Goal: Find specific page/section: Find specific page/section

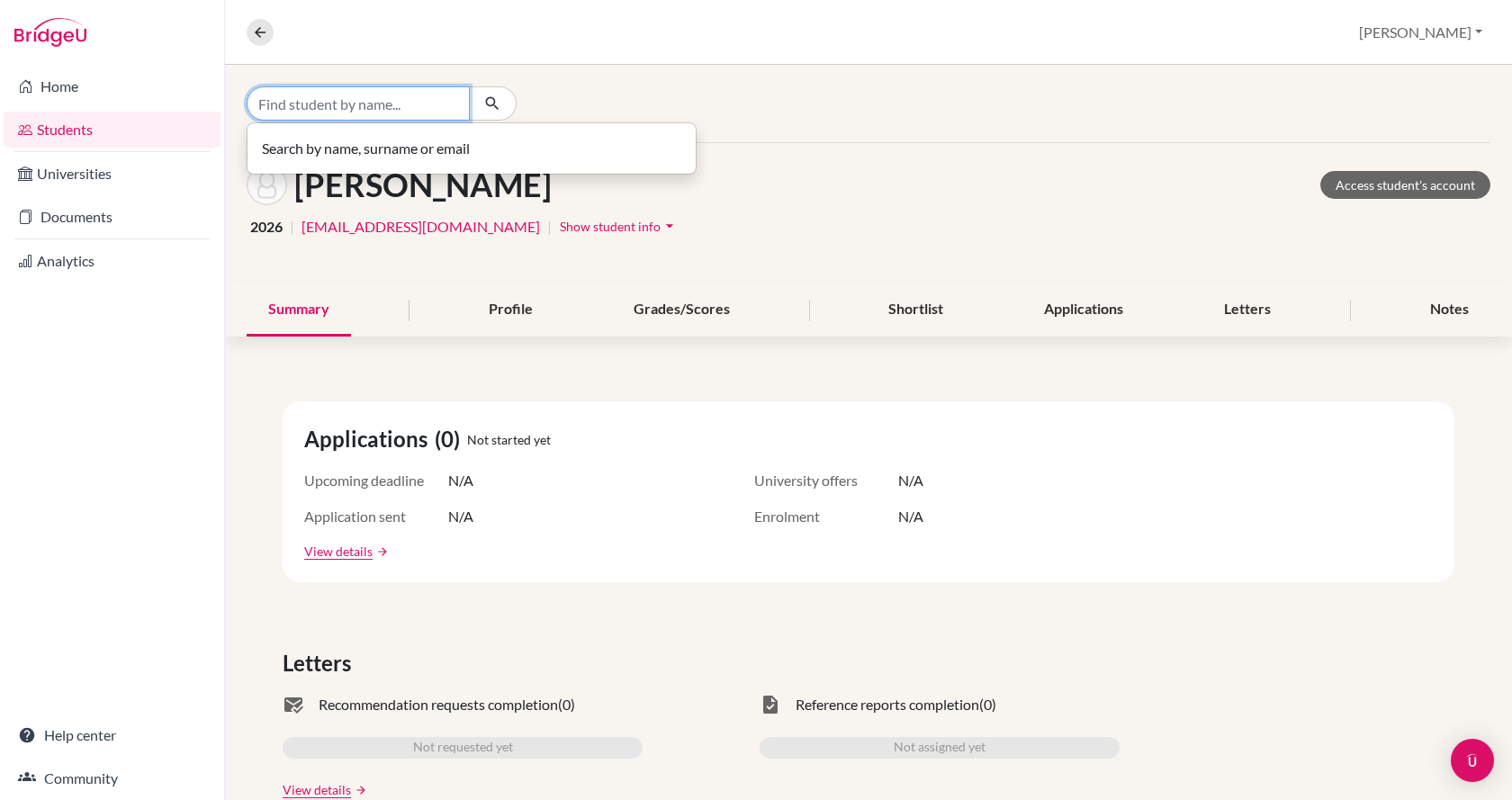
click at [350, 97] on input "Find student by name..." at bounding box center [358, 103] width 223 height 34
drag, startPoint x: 400, startPoint y: 111, endPoint x: 236, endPoint y: 118, distance: 164.1
click at [236, 118] on div "Search by name, surname or email" at bounding box center [869, 103] width 1287 height 78
type input "B"
type input "CSAPLAR"
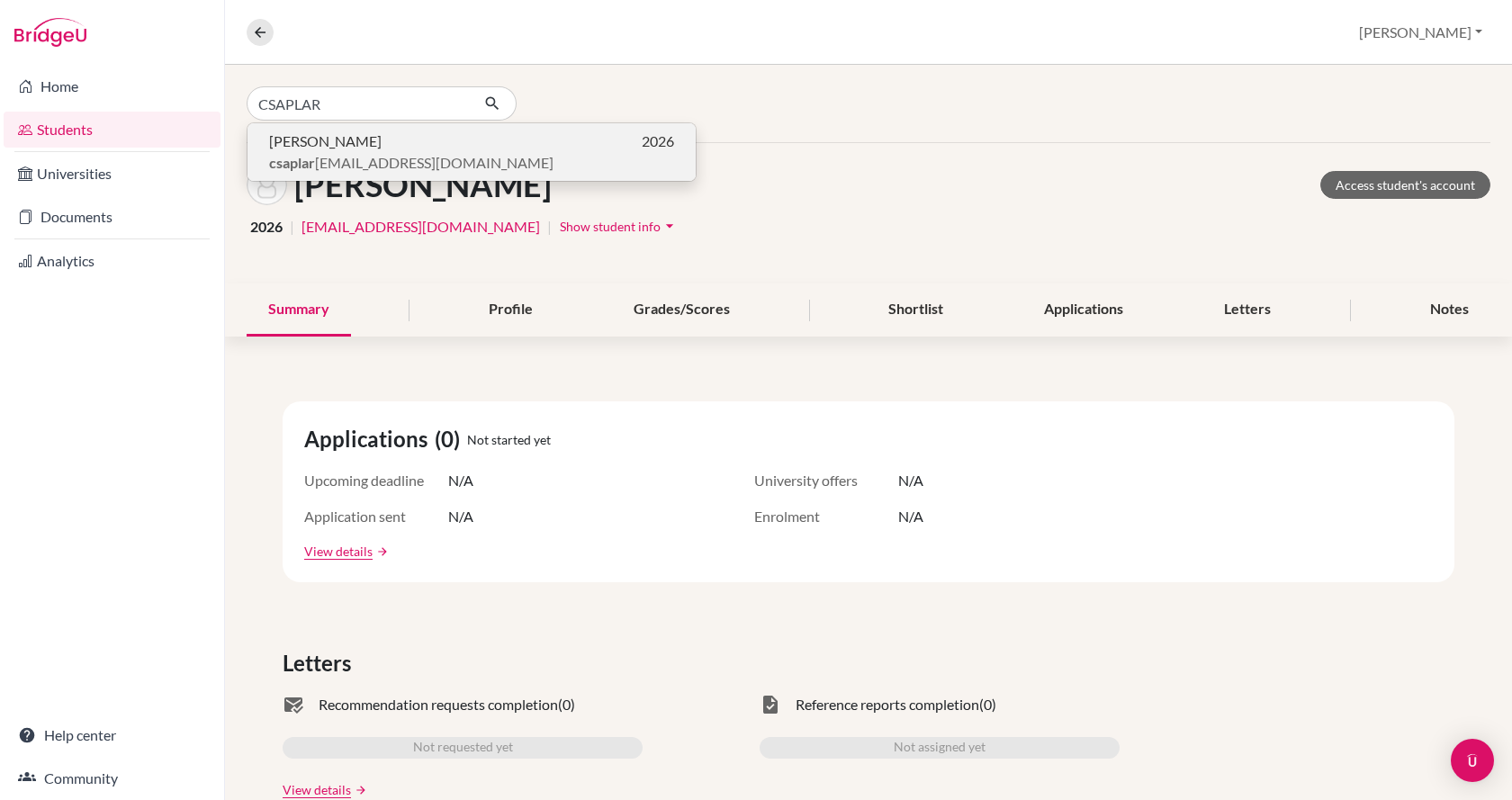
click at [319, 162] on span "csaplar [EMAIL_ADDRESS][DOMAIN_NAME]" at bounding box center [410, 163] width 284 height 22
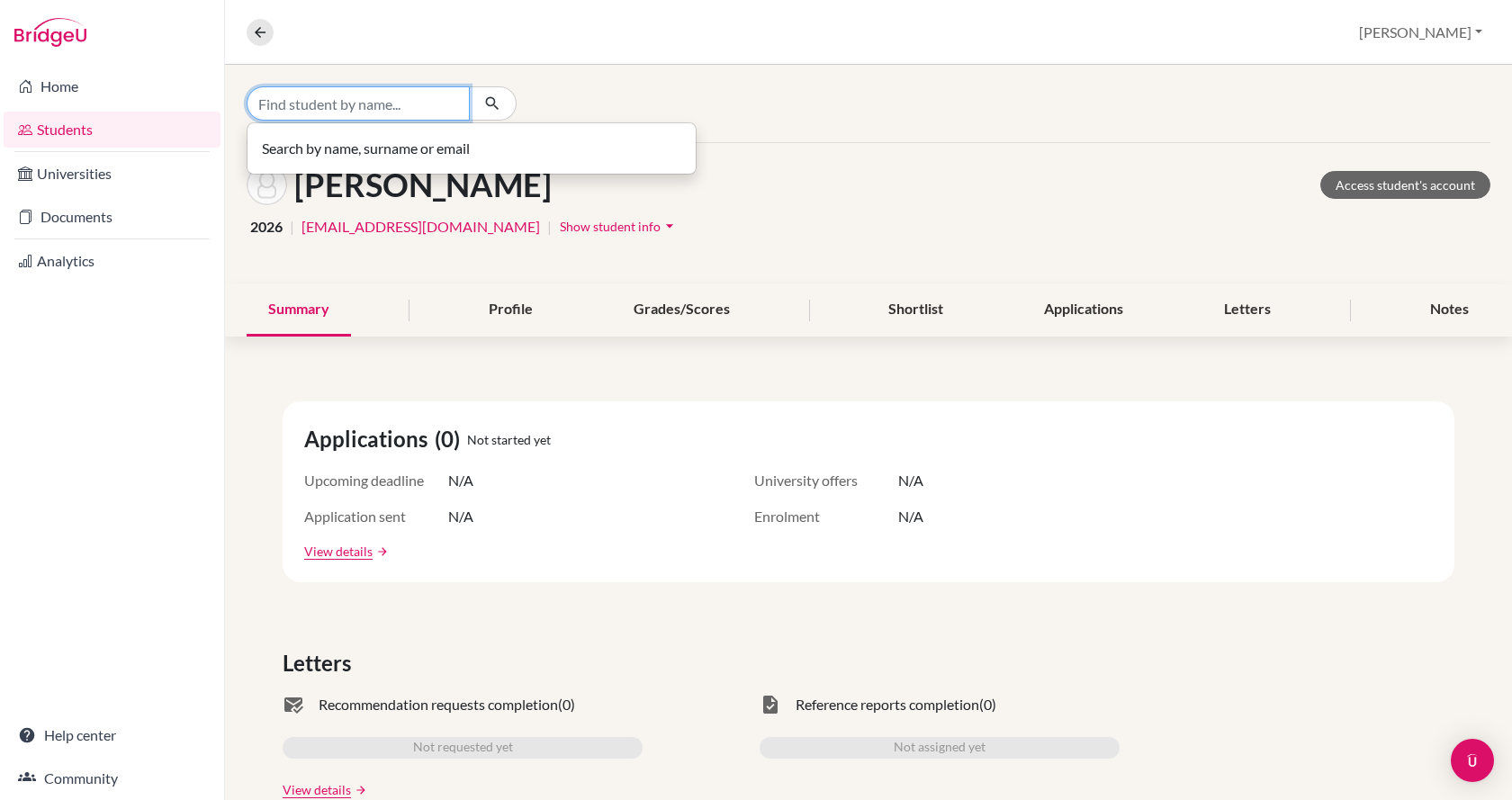
click at [295, 95] on input "Find student by name..." at bounding box center [358, 103] width 223 height 34
type input "arisz"
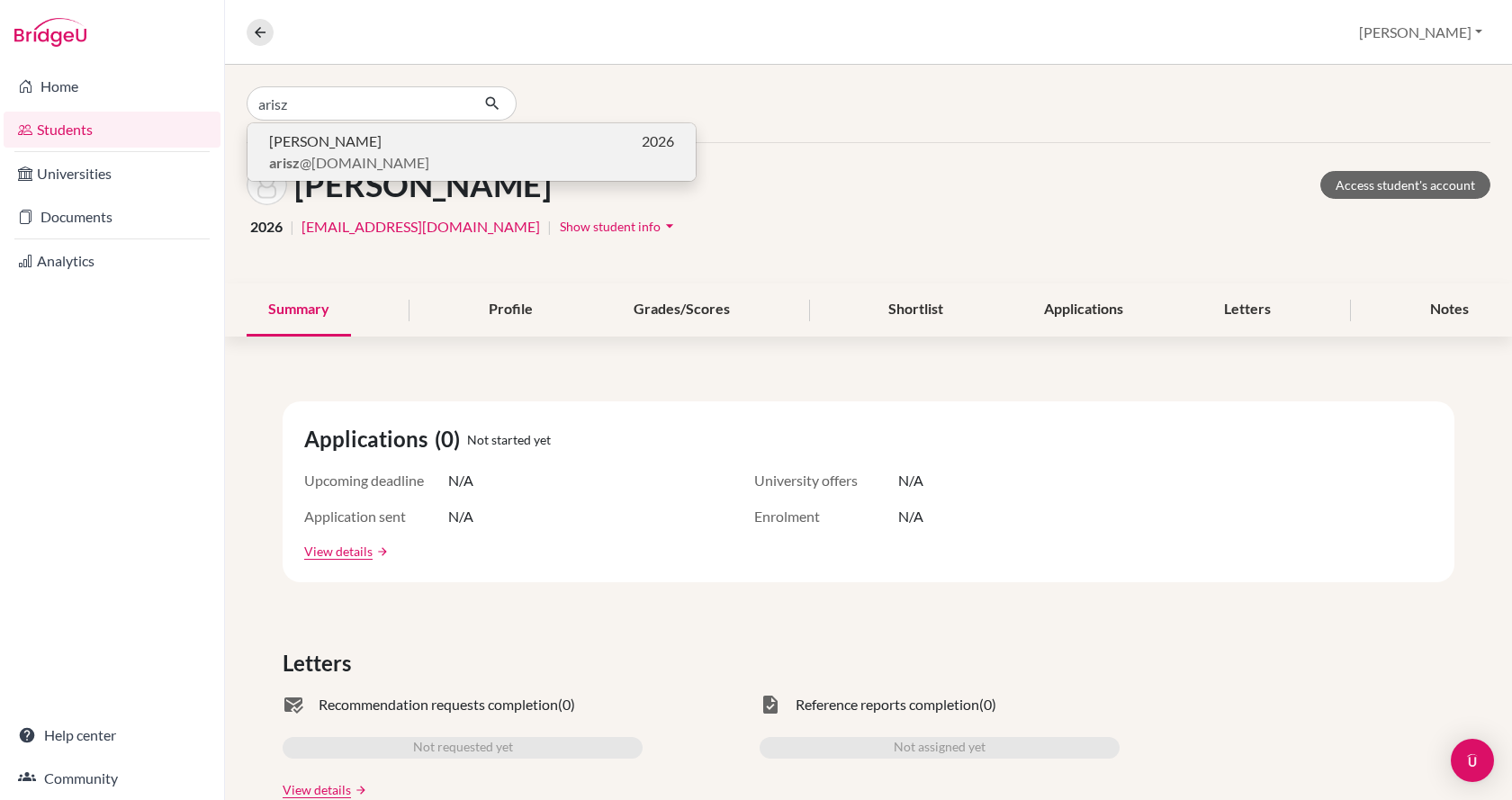
click at [303, 143] on span "[PERSON_NAME]" at bounding box center [325, 142] width 112 height 22
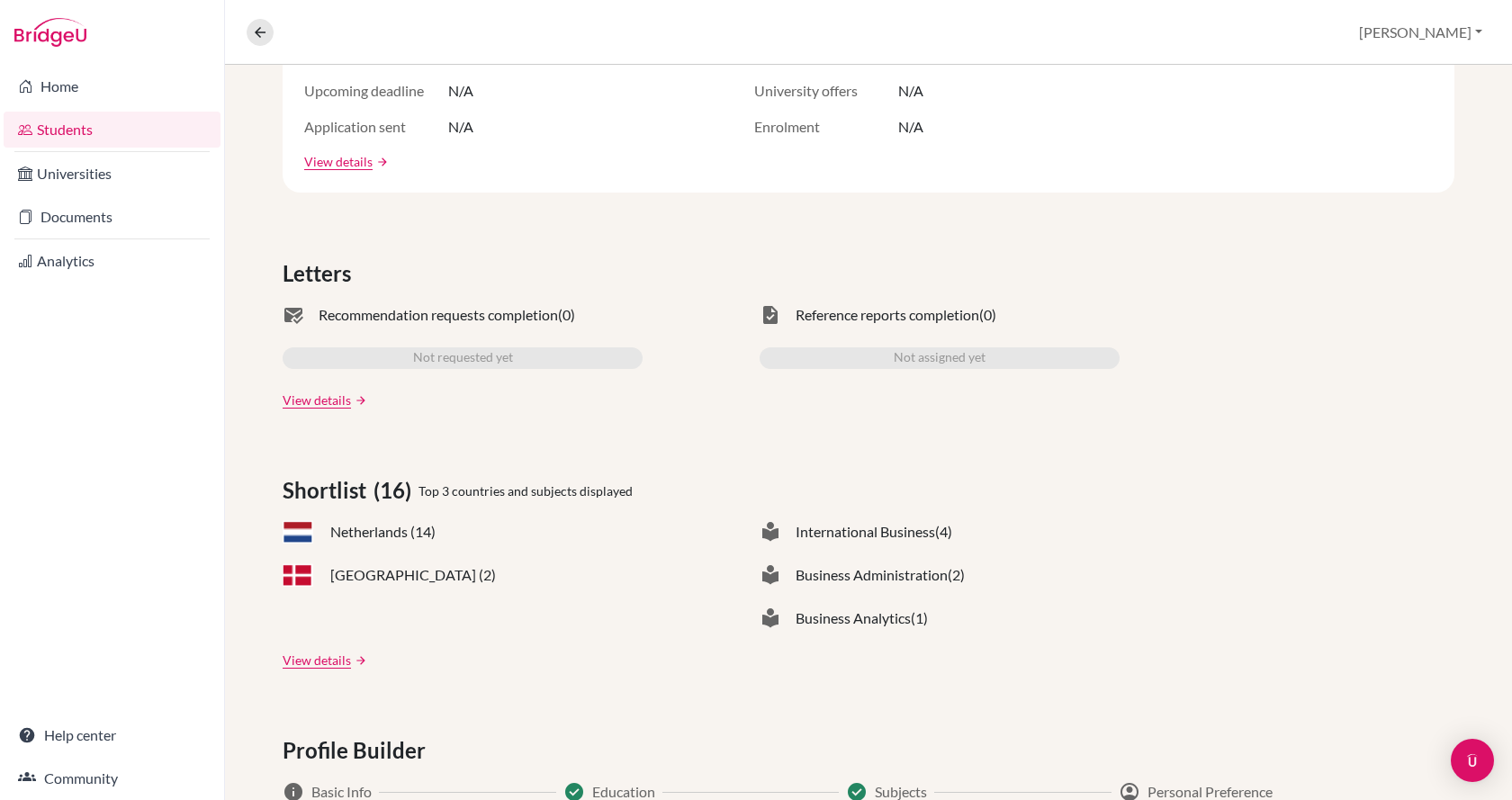
scroll to position [450, 0]
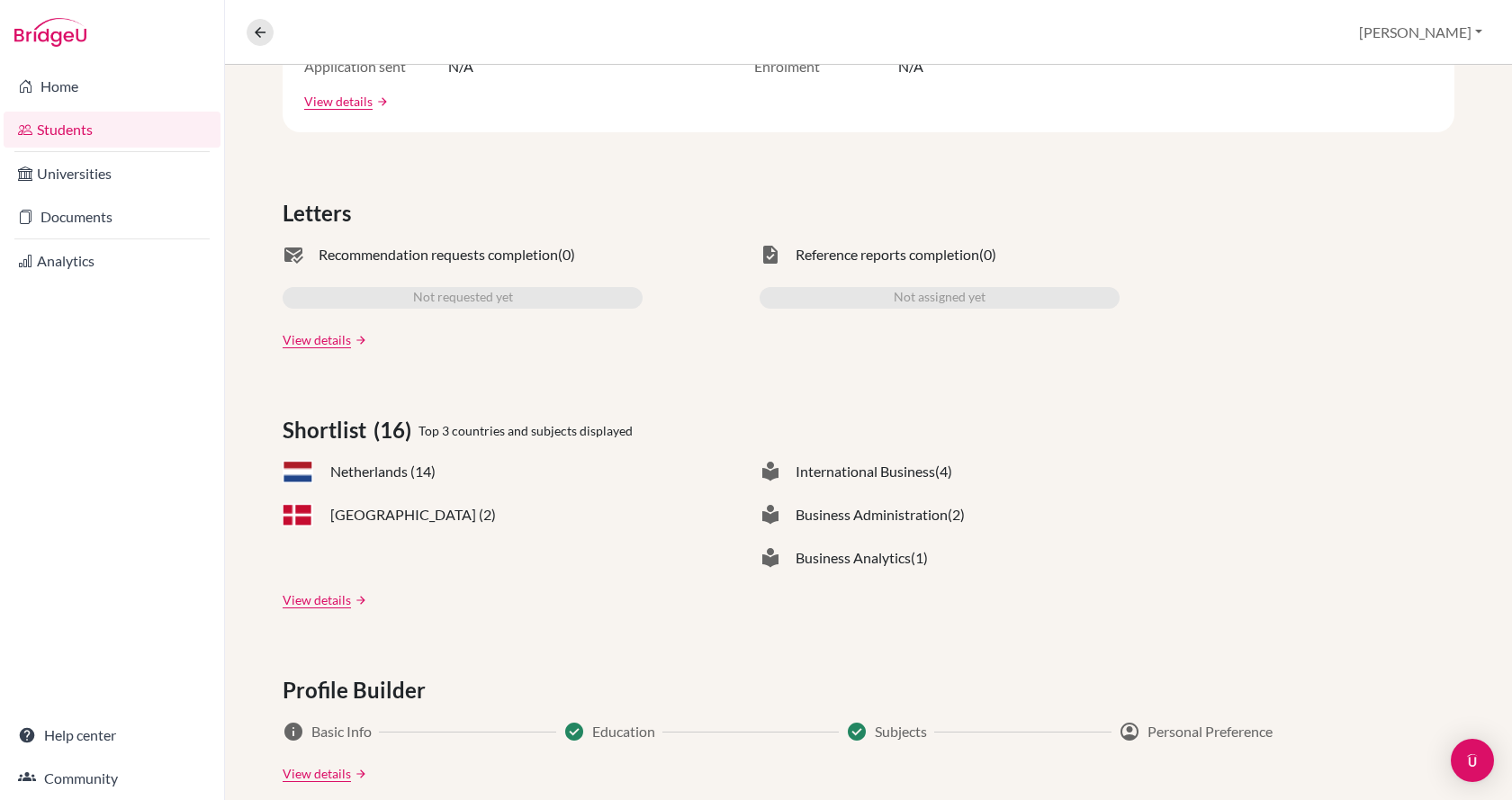
click at [372, 511] on span "[GEOGRAPHIC_DATA] (2)" at bounding box center [413, 515] width 165 height 22
click at [326, 605] on link "View details" at bounding box center [317, 599] width 69 height 19
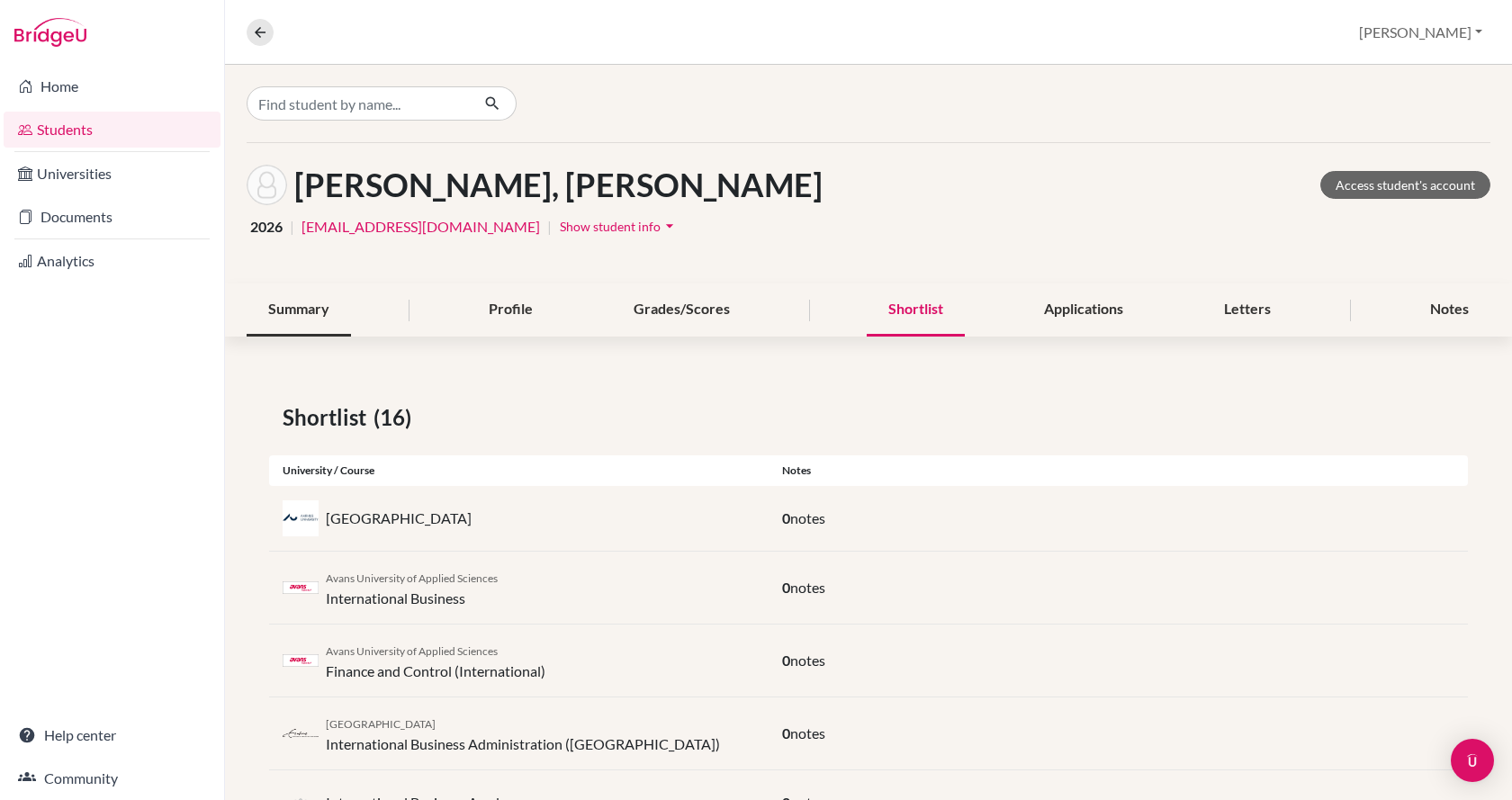
click at [314, 316] on div "Summary" at bounding box center [299, 310] width 104 height 53
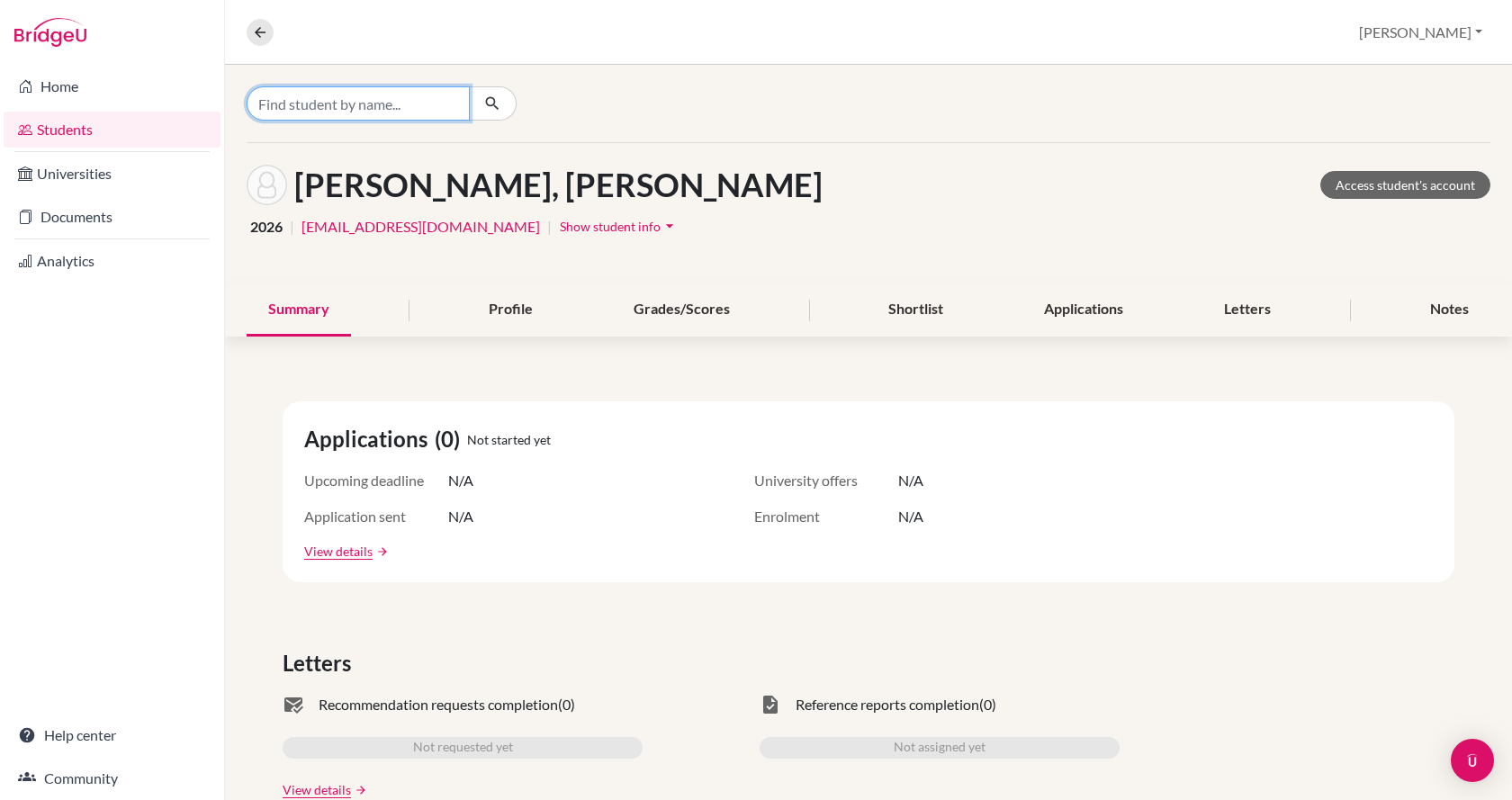
click at [398, 92] on input "Find student by name..." at bounding box center [358, 103] width 223 height 34
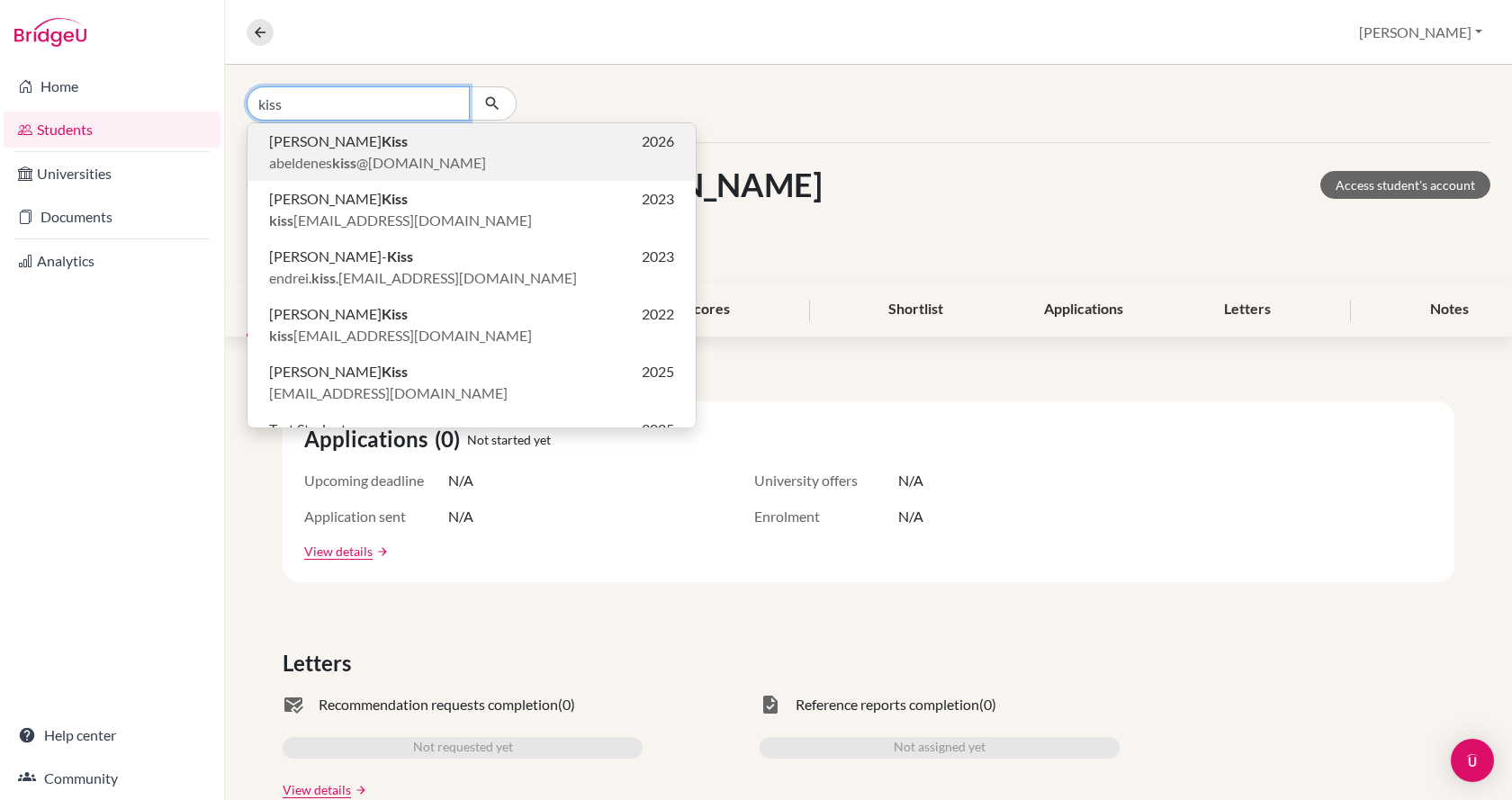
type input "kiss"
click at [440, 152] on p "[PERSON_NAME] 2026" at bounding box center [471, 142] width 405 height 22
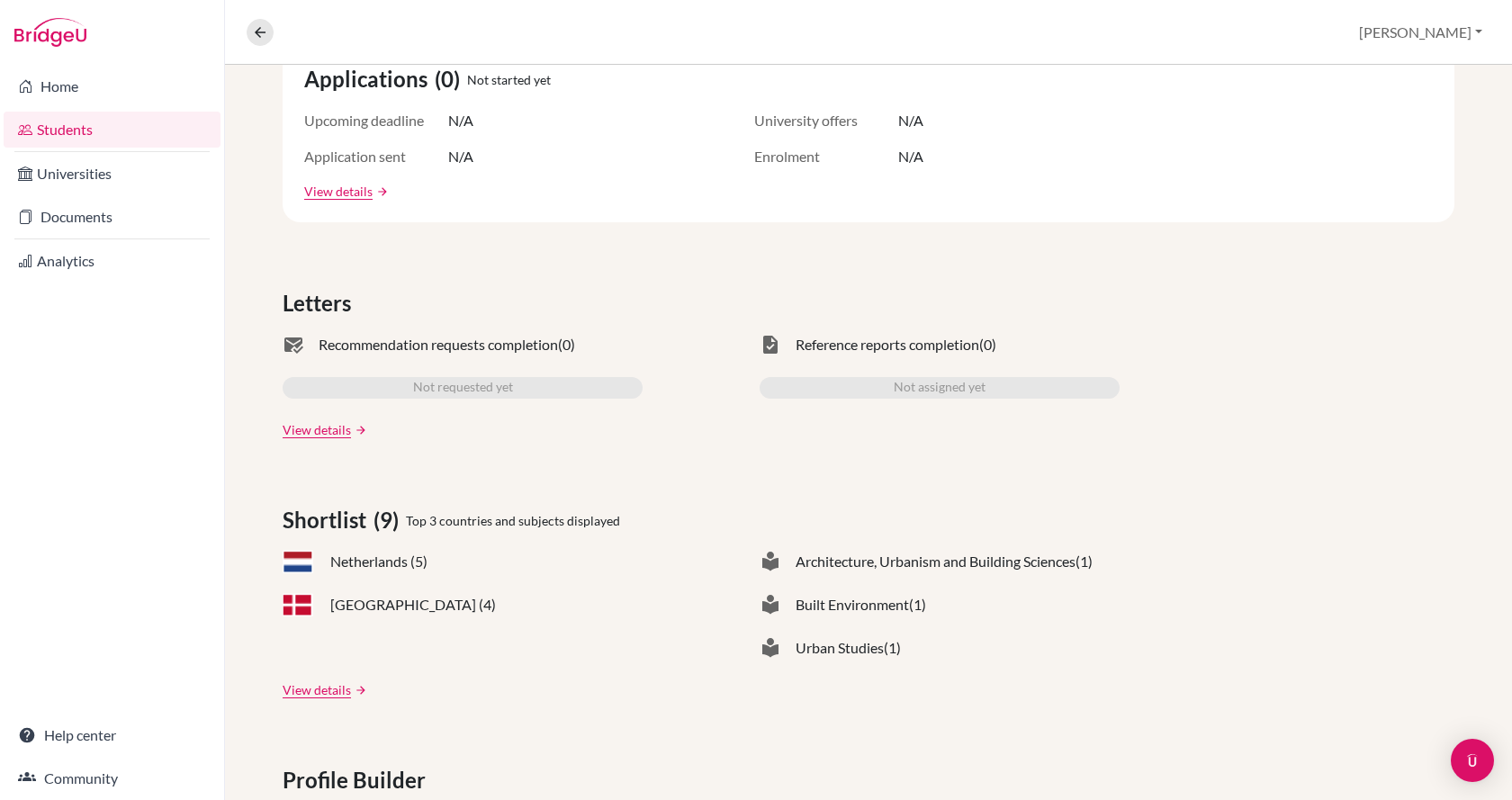
scroll to position [270, 0]
